Goal: Transaction & Acquisition: Purchase product/service

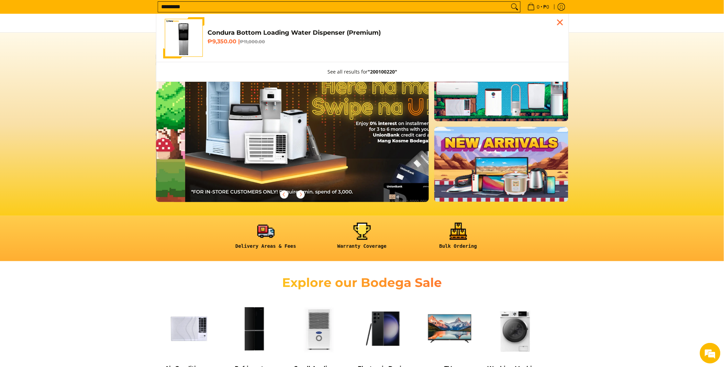
scroll to position [0, 273]
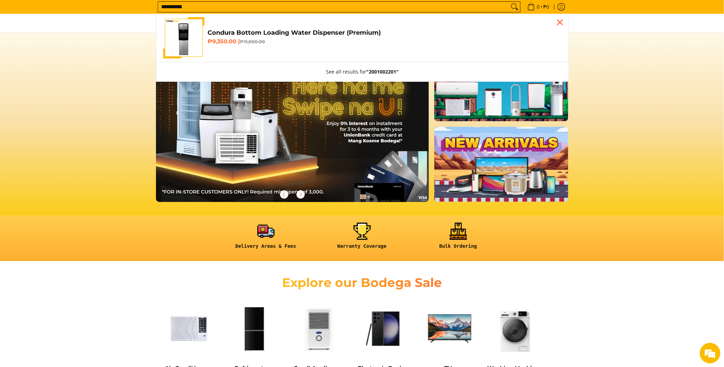
type input "**********"
click at [220, 56] on link "Condura Bottom Loading Water Dispenser (Premium) ₱9,350.00 | ₱11,000.00" at bounding box center [362, 37] width 398 height 41
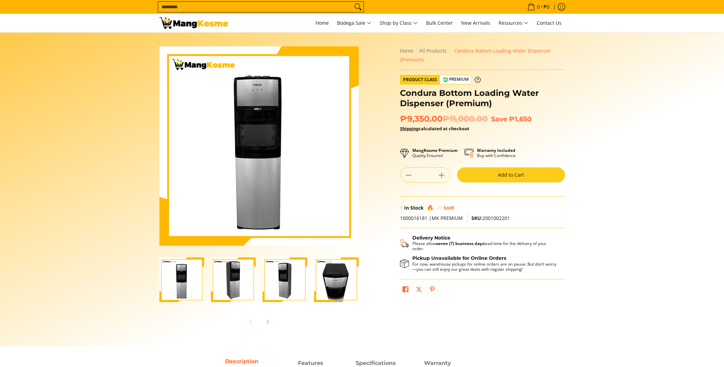
click at [491, 171] on button "Add to Cart" at bounding box center [511, 174] width 108 height 15
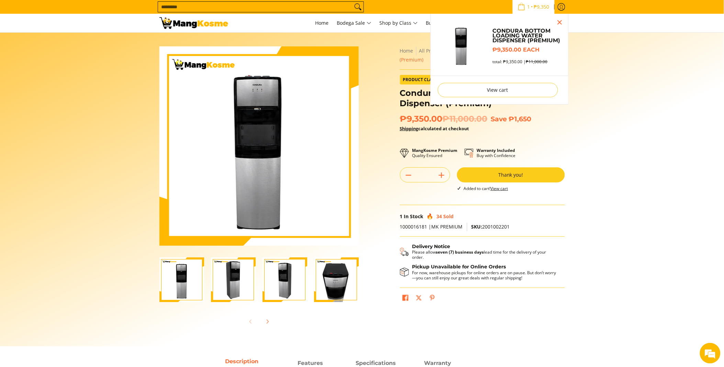
click at [210, 5] on input "Search..." at bounding box center [255, 7] width 194 height 10
click at [212, 4] on input "Search..." at bounding box center [255, 7] width 194 height 10
click at [188, 9] on input "Search..." at bounding box center [255, 7] width 194 height 10
click at [187, 9] on input "Search..." at bounding box center [255, 7] width 194 height 10
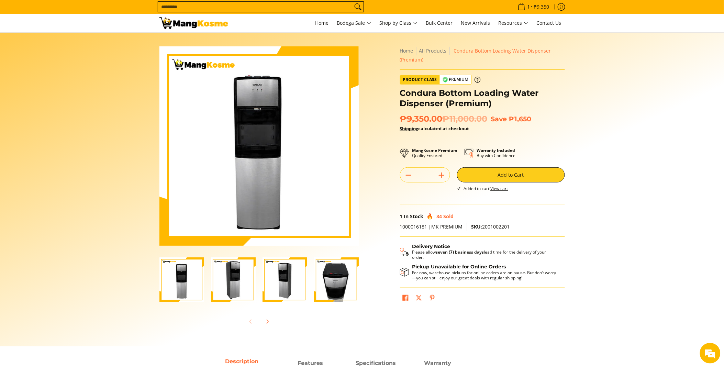
click at [659, 90] on section "Skip to Main Content Enable zoom Disable zoom Enable zoom Disable zoom Enable z…" at bounding box center [362, 190] width 724 height 314
click at [166, 7] on input "Search..." at bounding box center [255, 7] width 194 height 10
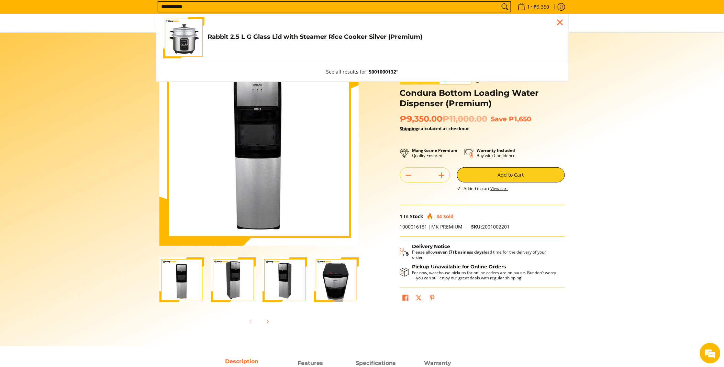
type input "**********"
click at [259, 46] on link "Rabbit 2.5 L G Glass Lid with Steamer Rice Cooker Silver (Premium) ₱999.00" at bounding box center [362, 37] width 398 height 41
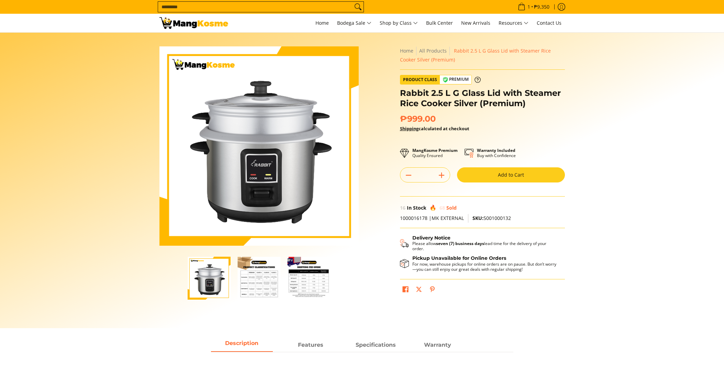
click at [478, 171] on button "Add to Cart" at bounding box center [511, 174] width 108 height 15
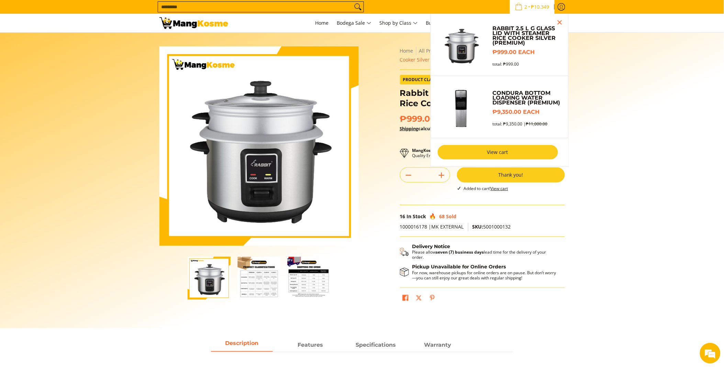
click at [501, 150] on link "View cart" at bounding box center [497, 152] width 120 height 14
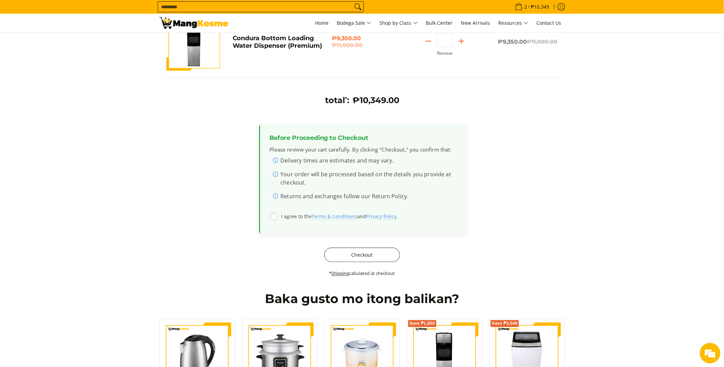
click at [344, 254] on button "Checkout" at bounding box center [362, 255] width 76 height 14
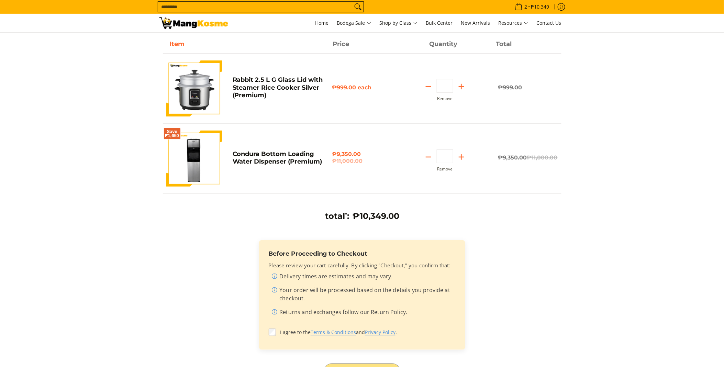
scroll to position [114, 0]
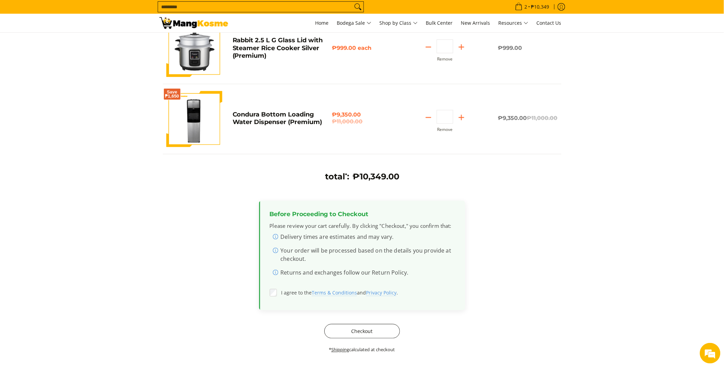
click at [369, 331] on button "Checkout" at bounding box center [362, 331] width 76 height 14
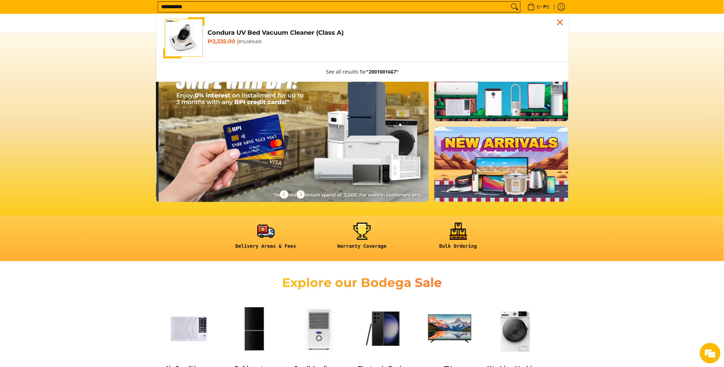
scroll to position [0, 546]
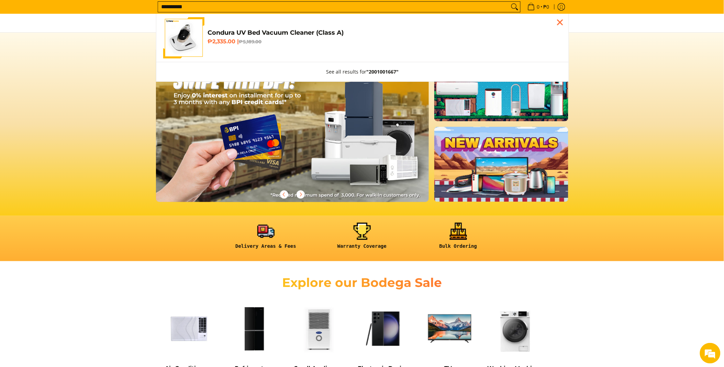
type input "**********"
click at [242, 52] on link "Condura UV Bed Vacuum Cleaner (Class A) ₱2,335.00 | ₱5,189.00" at bounding box center [362, 37] width 398 height 41
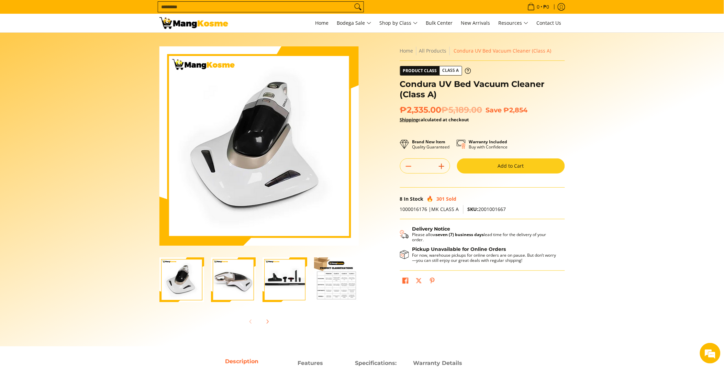
click at [443, 166] on icon "Add" at bounding box center [441, 166] width 10 height 10
type input "*"
click at [479, 163] on button "Add to Cart" at bounding box center [511, 165] width 108 height 15
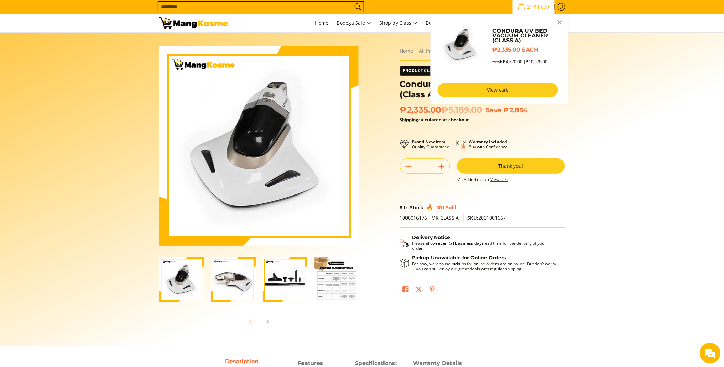
click at [475, 89] on link "View cart" at bounding box center [497, 90] width 120 height 14
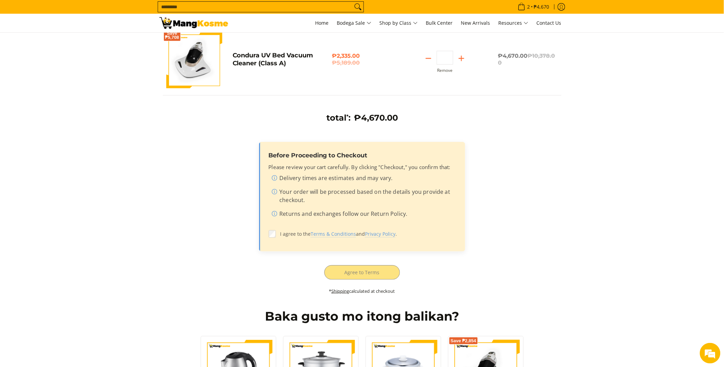
scroll to position [114, 0]
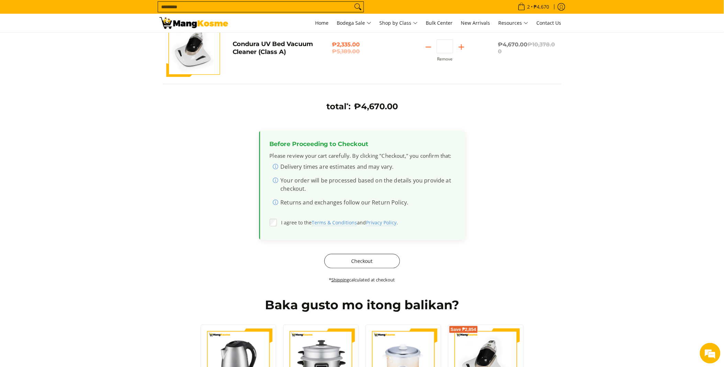
click at [354, 263] on button "Checkout" at bounding box center [362, 261] width 76 height 14
